Goal: Navigation & Orientation: Find specific page/section

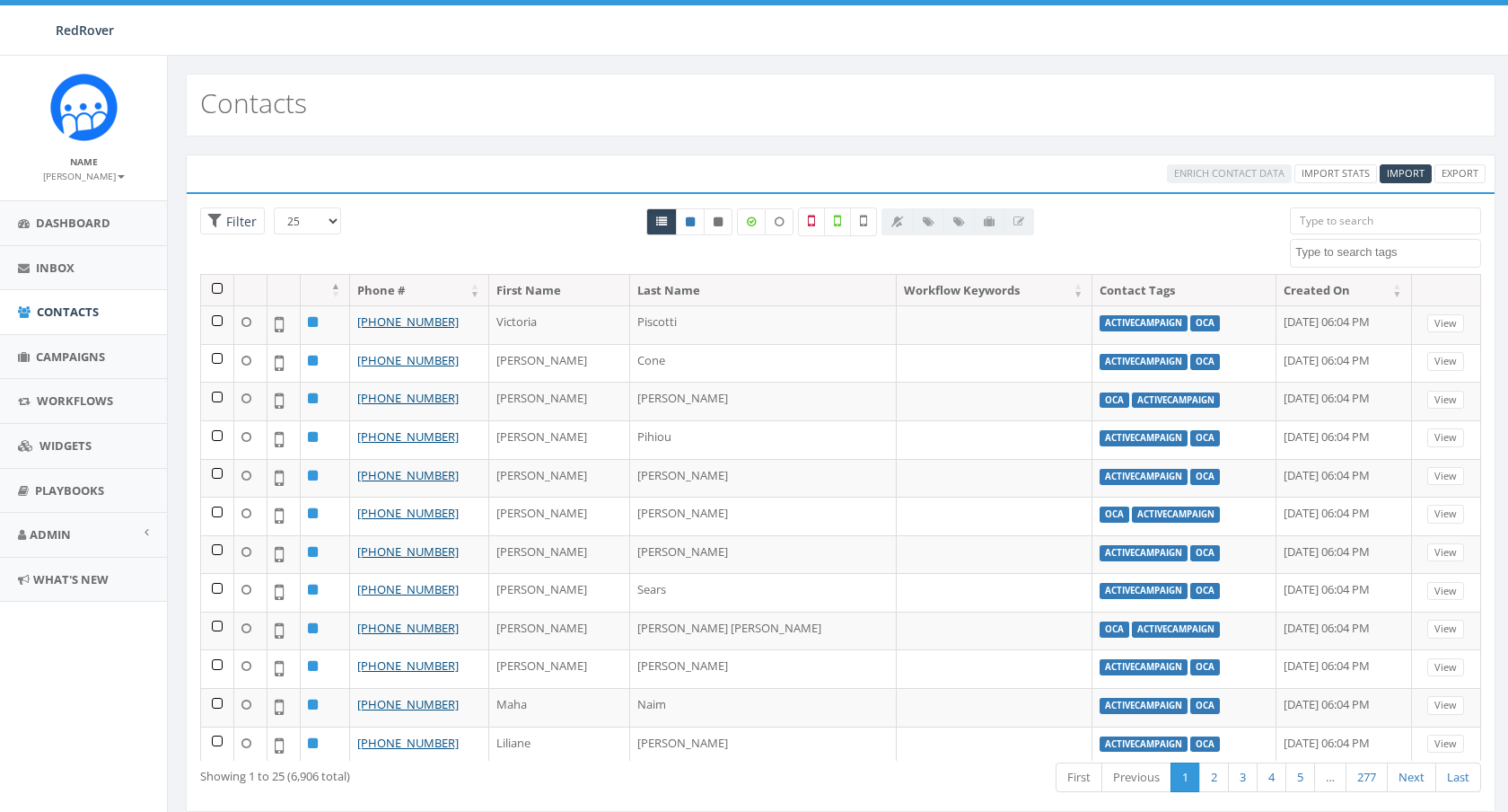
select select
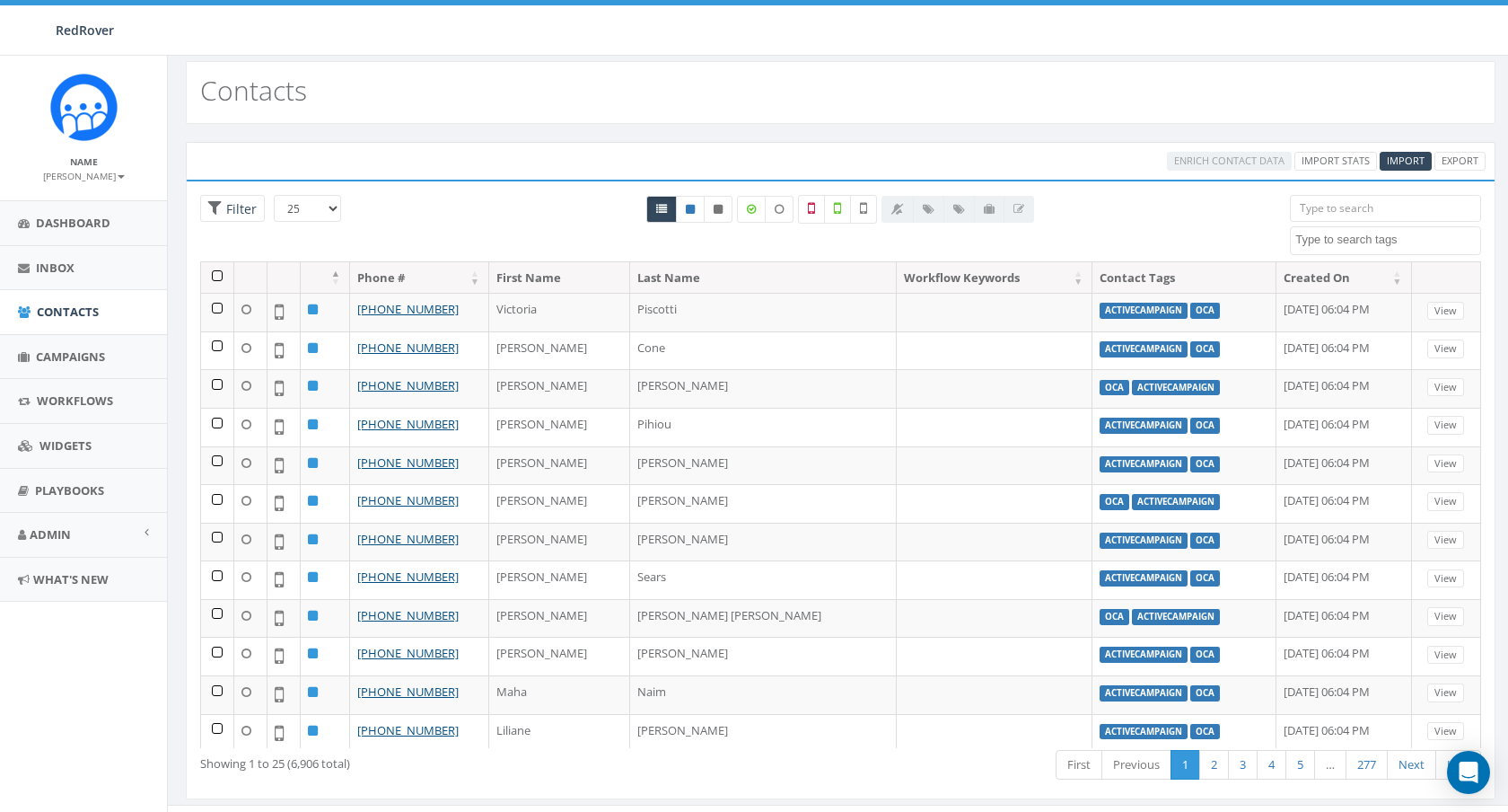
click at [1334, 243] on textarea "Search" at bounding box center [1388, 240] width 185 height 16
click at [57, 536] on span "Admin" at bounding box center [50, 534] width 41 height 16
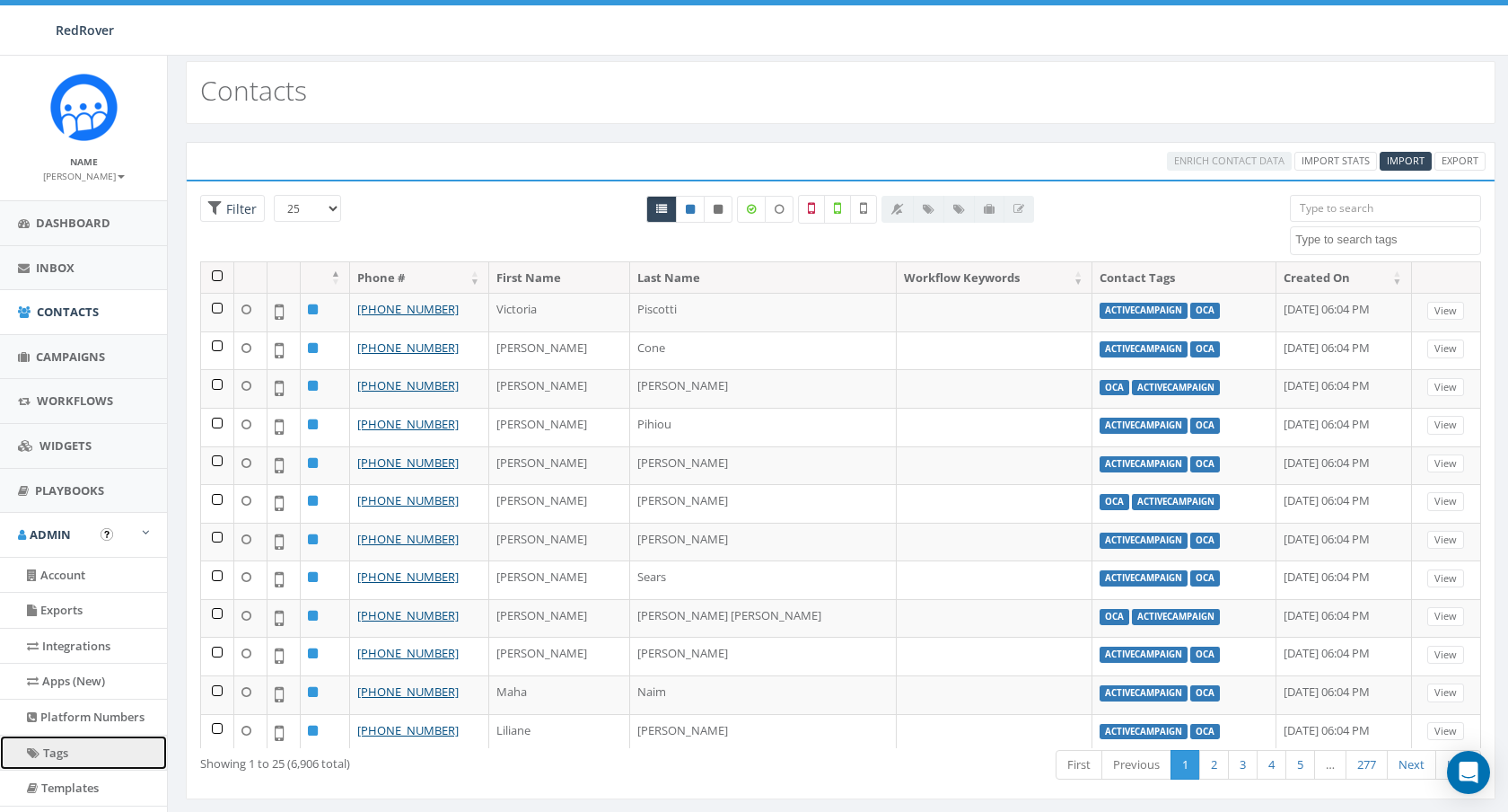
click at [49, 745] on link "Tags" at bounding box center [83, 753] width 167 height 35
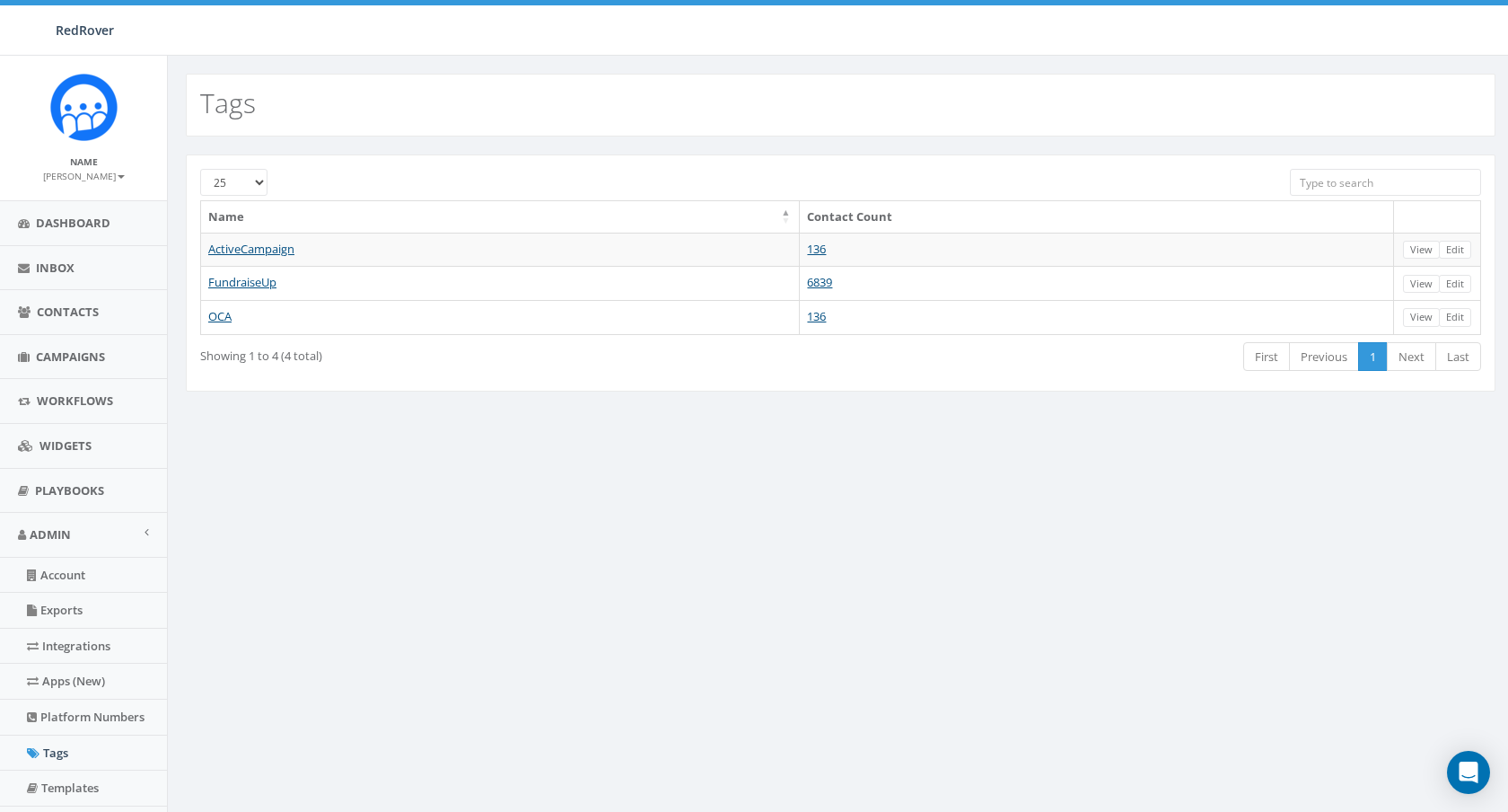
click at [105, 177] on small "[PERSON_NAME]" at bounding box center [84, 175] width 82 height 12
click at [70, 228] on link "Sign Out" at bounding box center [90, 226] width 141 height 23
